Goal: Information Seeking & Learning: Learn about a topic

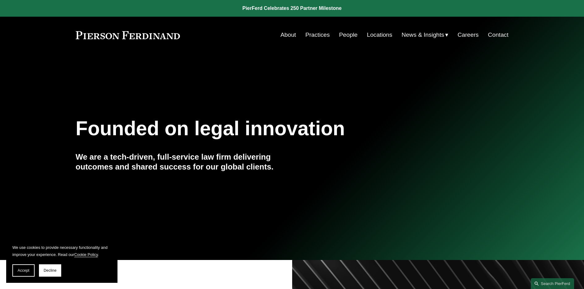
click at [313, 40] on link "Practices" at bounding box center [317, 35] width 24 height 12
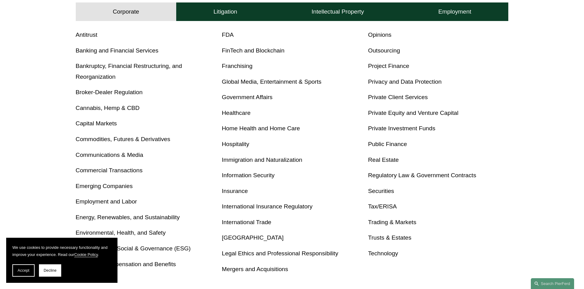
scroll to position [268, 0]
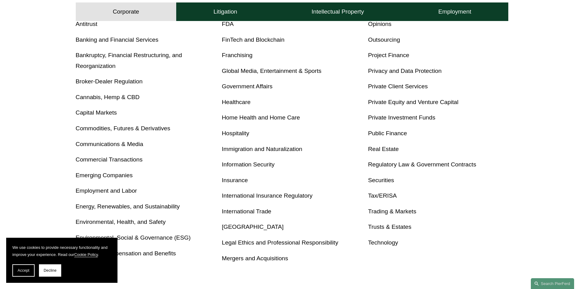
click at [246, 163] on link "Information Security" at bounding box center [248, 164] width 53 height 6
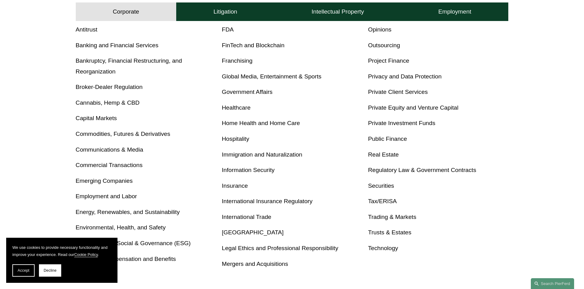
scroll to position [274, 0]
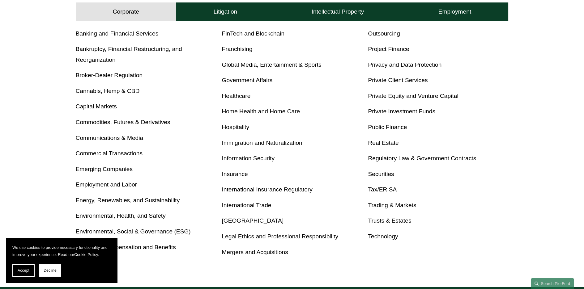
click at [49, 272] on span "Decline" at bounding box center [50, 270] width 13 height 4
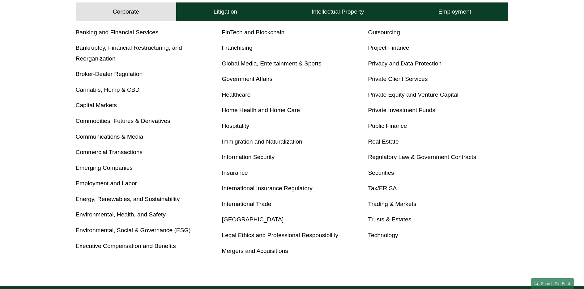
scroll to position [277, 0]
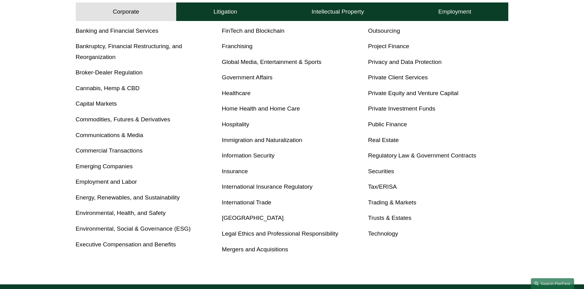
click at [83, 135] on link "Communications & Media" at bounding box center [110, 135] width 68 height 6
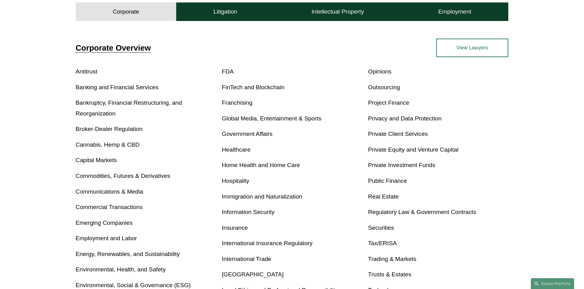
scroll to position [231, 0]
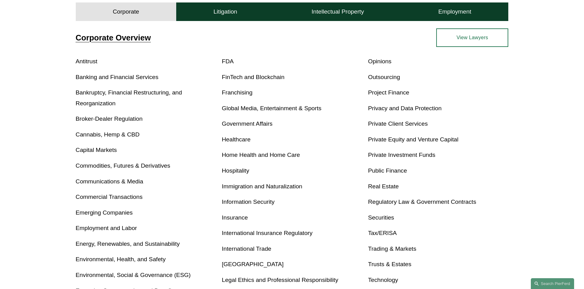
click at [416, 112] on link "Privacy and Data Protection" at bounding box center [405, 108] width 74 height 6
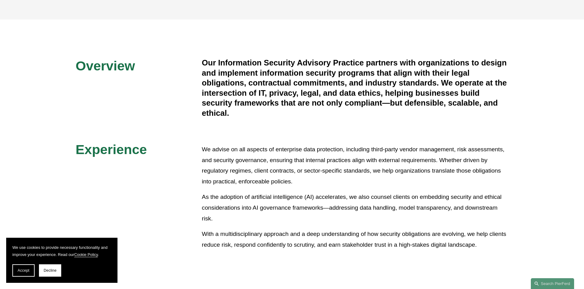
scroll to position [194, 0]
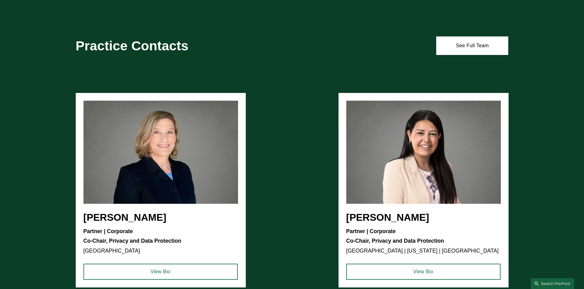
scroll to position [319, 0]
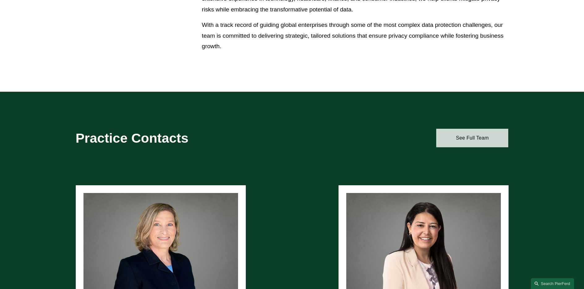
click at [455, 134] on link "See Full Team" at bounding box center [472, 138] width 72 height 19
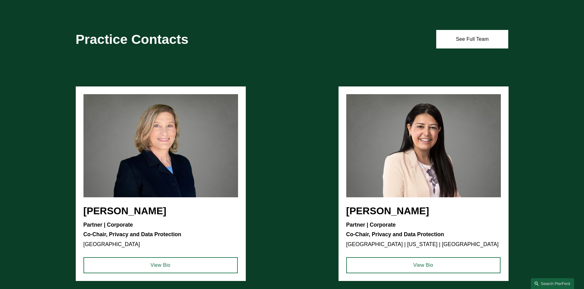
scroll to position [445, 0]
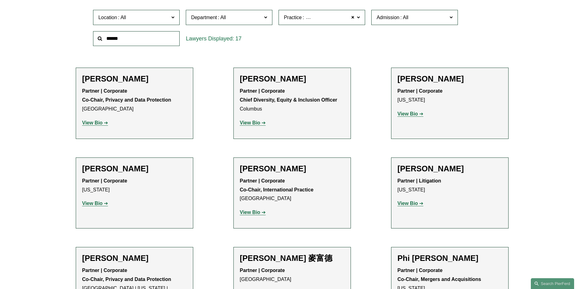
scroll to position [198, 0]
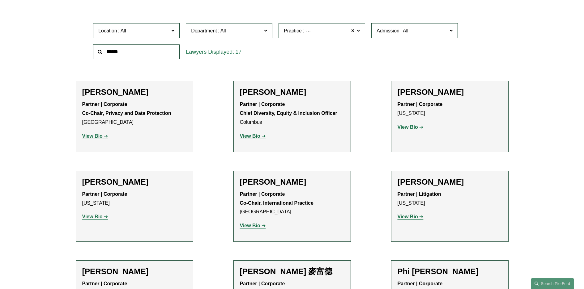
click at [358, 32] on span at bounding box center [358, 30] width 3 height 8
click at [470, 45] on div "Location All Atlanta Austin Boston Charlotte Chicago Cincinnati Cleveland Colum…" at bounding box center [292, 41] width 404 height 42
